Goal: Ask a question

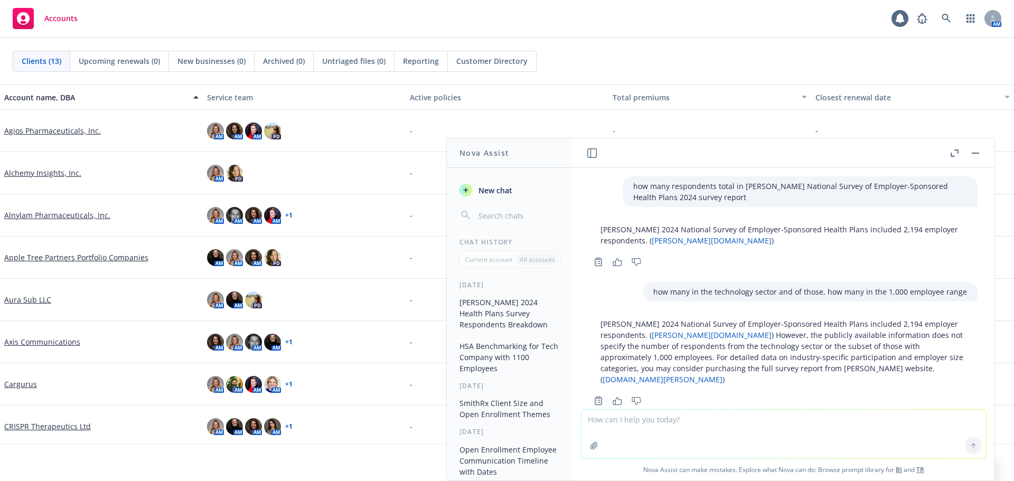
scroll to position [13, 0]
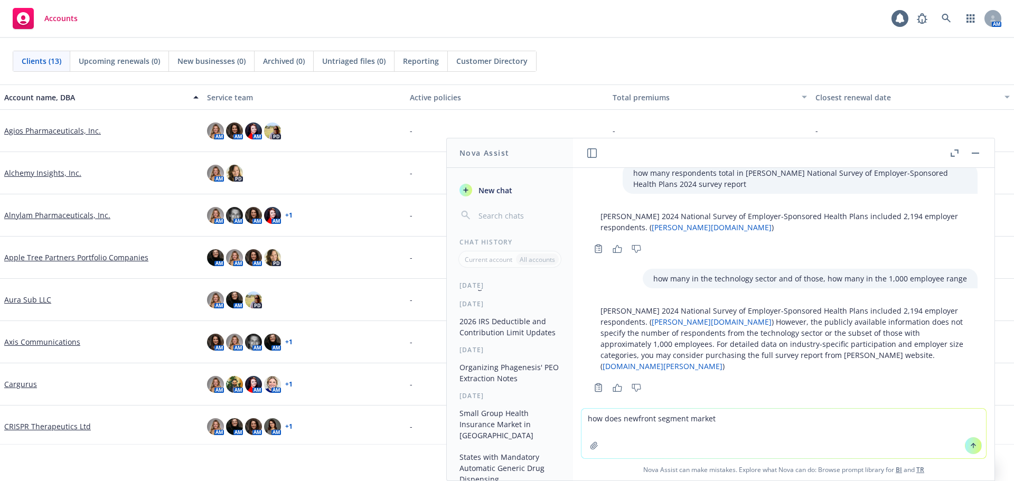
type textarea "how does newfront segment markets"
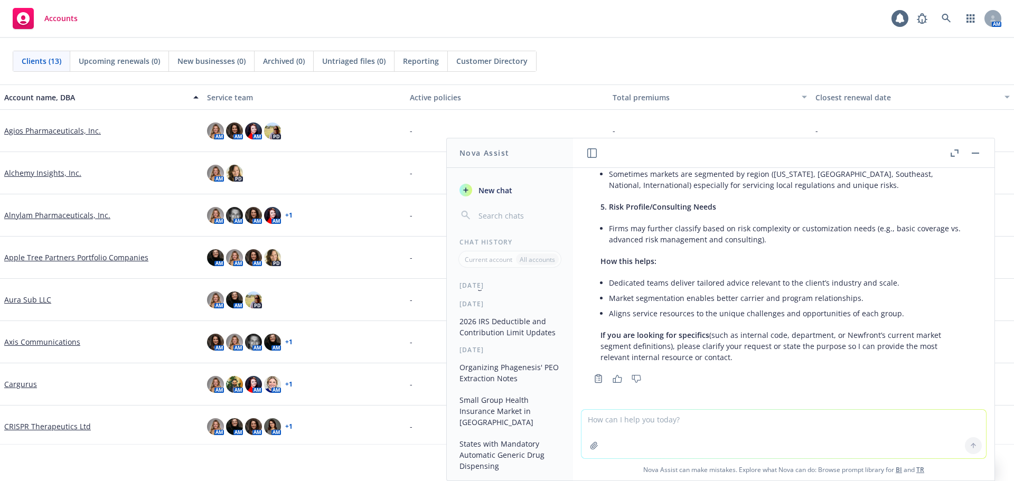
scroll to position [563, 0]
paste textarea "Hi [PERSON_NAME], I’m really sorry to do this but we’ve been asked to cancel th…"
type textarea "improve: Hi [PERSON_NAME], I’m really sorry to do this but we’ve been asked to …"
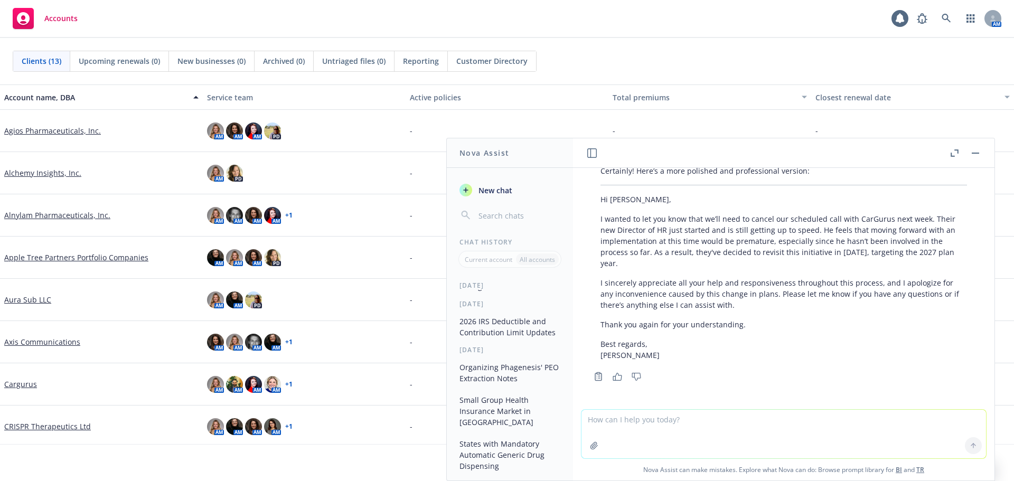
scroll to position [264, 0]
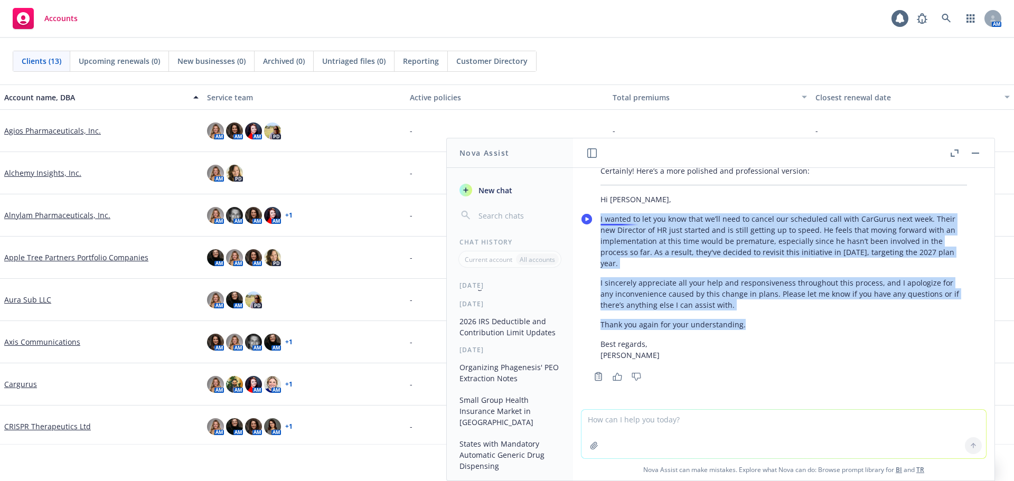
drag, startPoint x: 750, startPoint y: 326, endPoint x: 599, endPoint y: 213, distance: 188.6
click at [599, 213] on div "Certainly! Here’s a more polished and professional version: Hi [PERSON_NAME], I…" at bounding box center [784, 263] width 388 height 204
copy div "I wanted to let you know that we’ll need to cancel our scheduled call with CarG…"
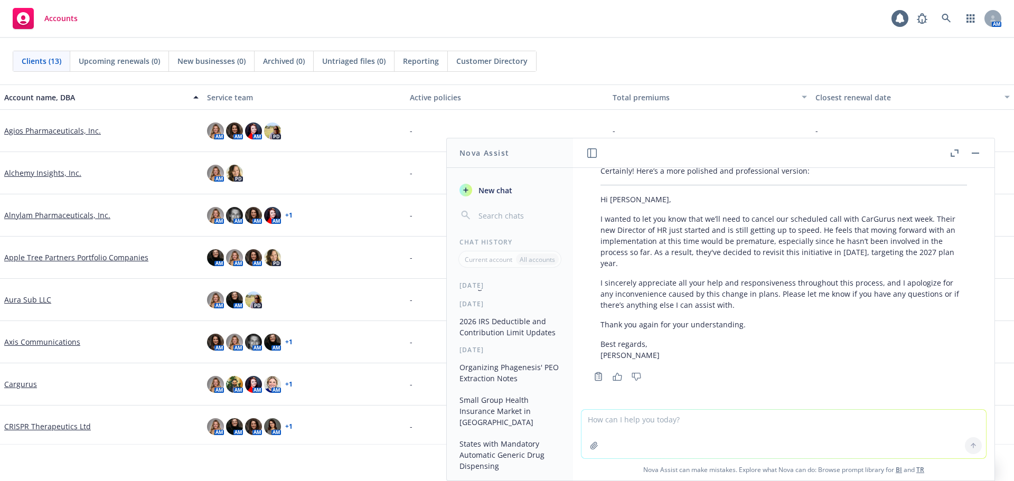
click at [657, 420] on textarea at bounding box center [783, 434] width 404 height 49
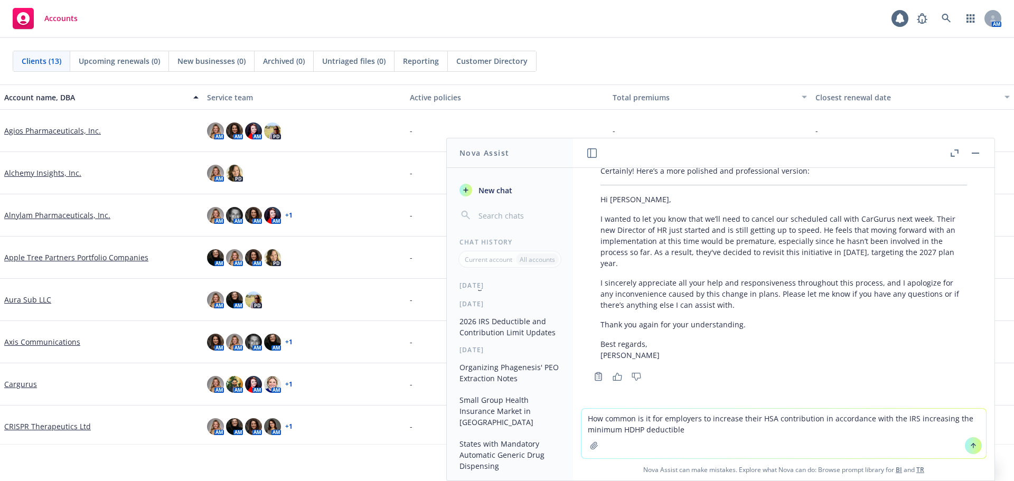
type textarea "How common is it for employers to increase their HSA contribution in accordance…"
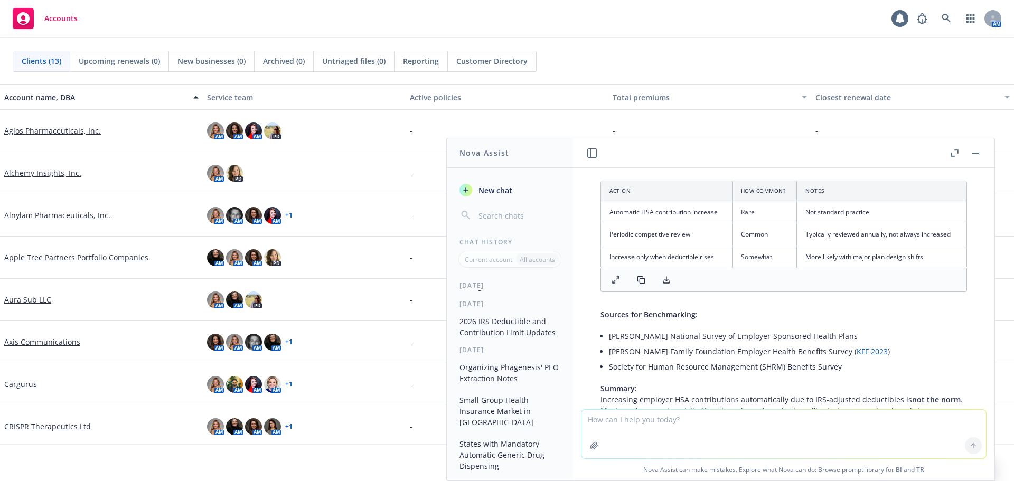
scroll to position [1653, 0]
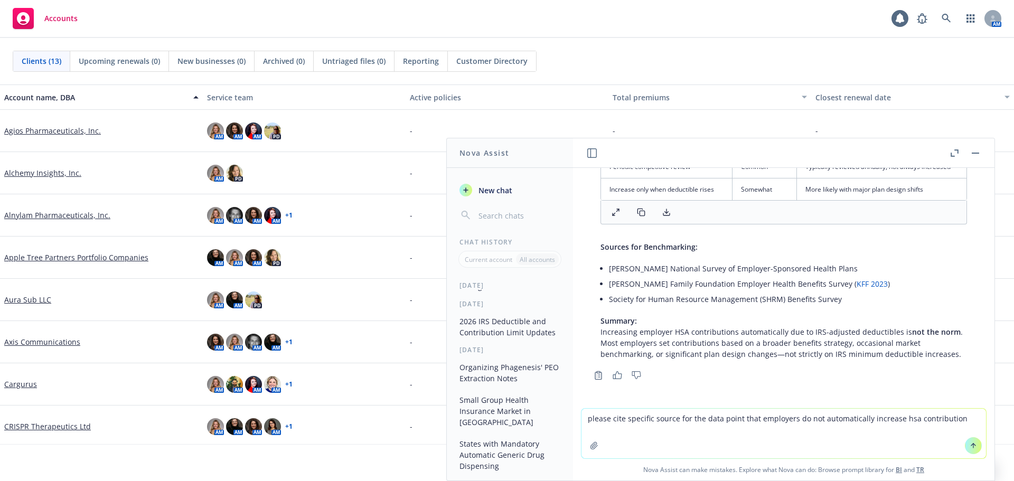
type textarea "please cite specific source for the data point that employers do not automatica…"
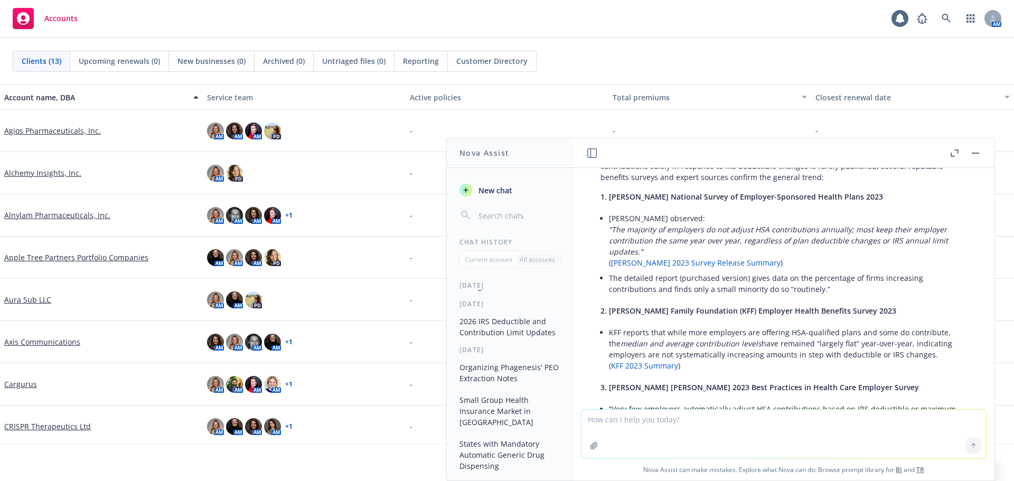
scroll to position [1993, 0]
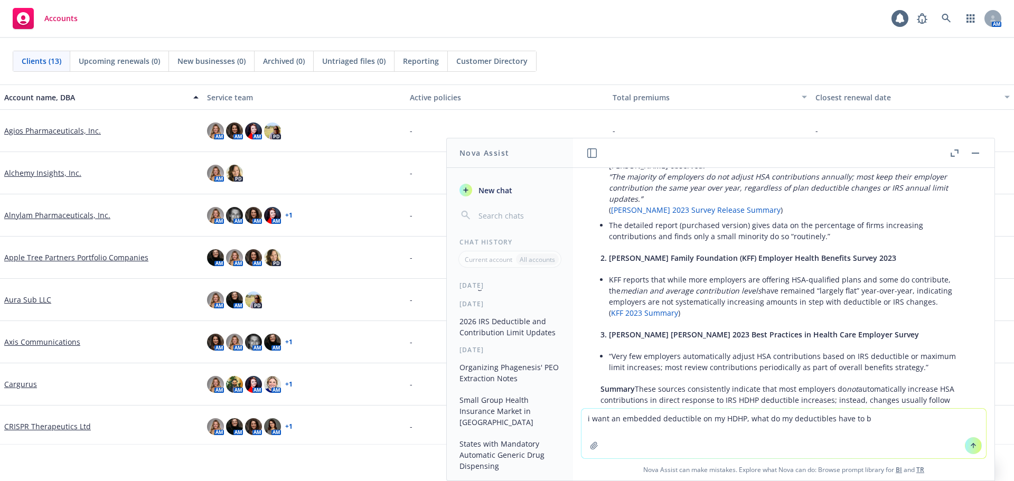
type textarea "i want an embedded deductible on my HDHP, what do my deductibles have to be"
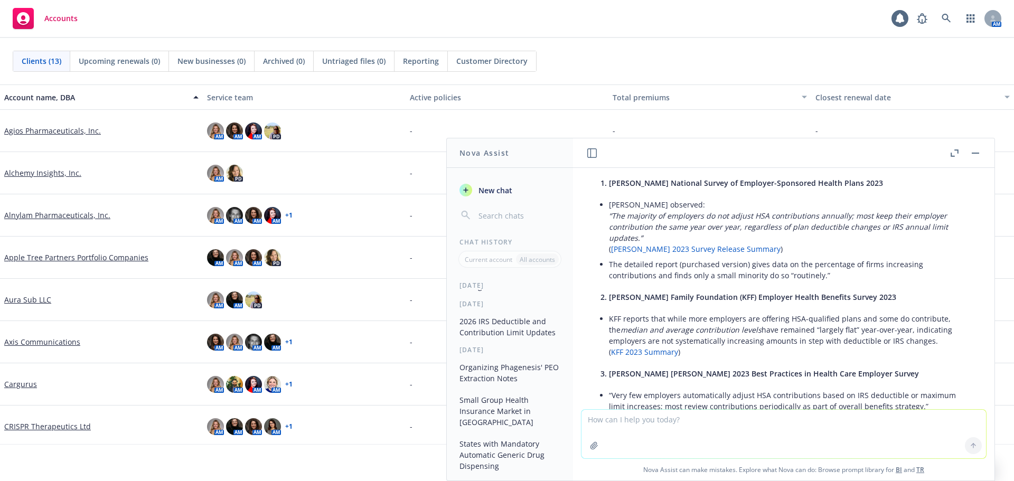
scroll to position [1943, 0]
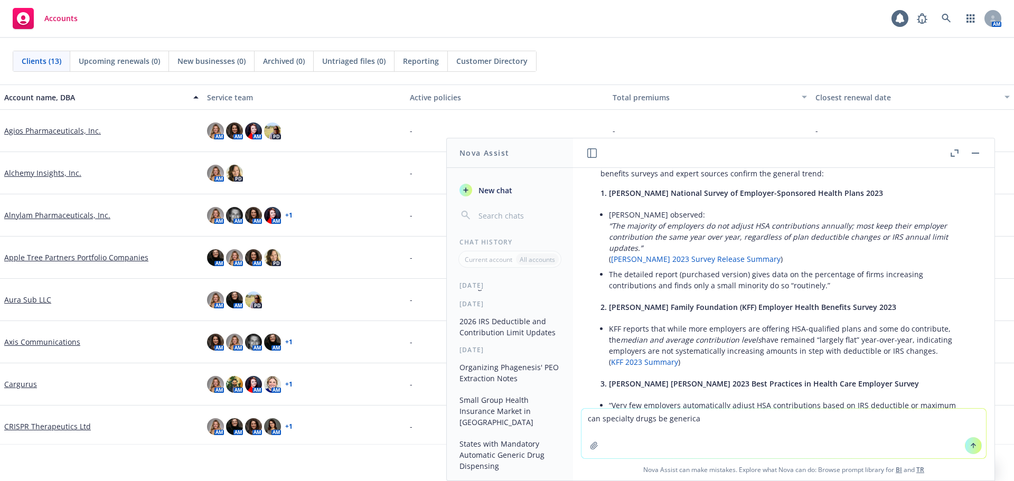
type textarea "can specialty drugs be generic"
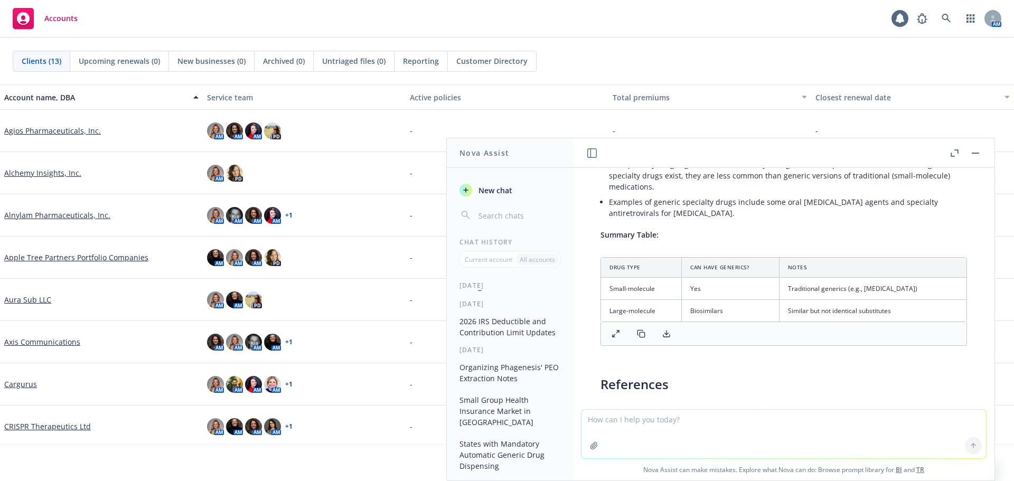
scroll to position [3320, 0]
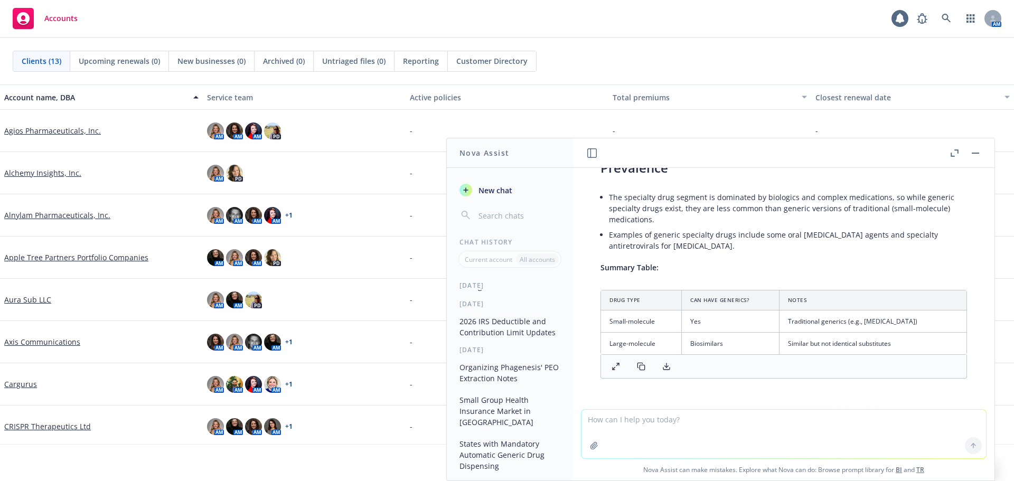
click at [716, 419] on textarea at bounding box center [783, 434] width 404 height 49
type textarea "a"
type textarea "what kind of company is altera"
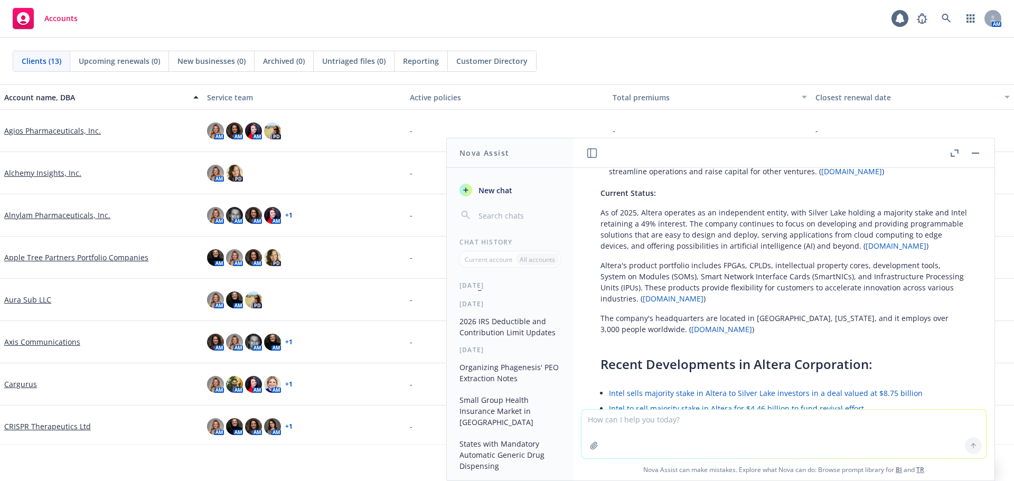
scroll to position [3905, 0]
